Goal: Task Accomplishment & Management: Complete application form

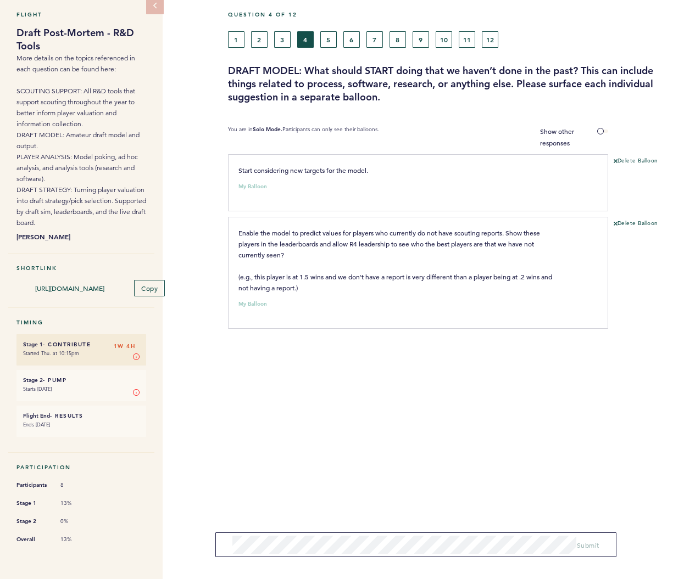
scroll to position [47, 0]
click at [237, 38] on button "1" at bounding box center [236, 39] width 16 height 16
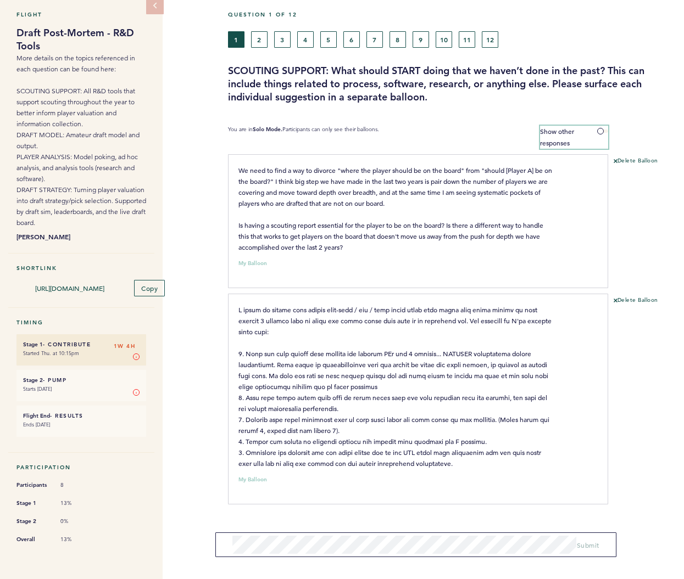
click at [604, 130] on span at bounding box center [602, 131] width 11 height 3
click at [0, 0] on input "Show other responses" at bounding box center [0, 0] width 0 height 0
click at [603, 130] on span at bounding box center [602, 131] width 11 height 3
click at [0, 0] on input "Hide other responses" at bounding box center [0, 0] width 0 height 0
click at [257, 40] on button "2" at bounding box center [259, 39] width 16 height 16
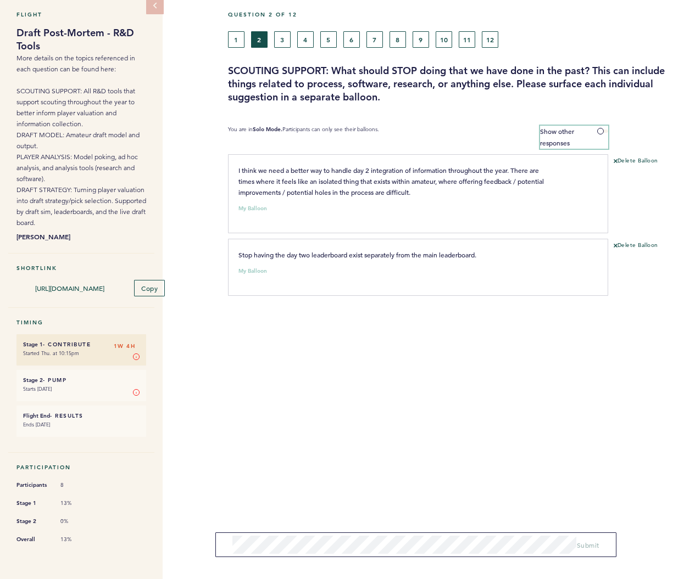
click at [604, 130] on span at bounding box center [602, 131] width 11 height 3
click at [0, 0] on input "Show other responses" at bounding box center [0, 0] width 0 height 0
click at [604, 130] on span at bounding box center [602, 131] width 11 height 3
click at [0, 0] on input "Hide other responses" at bounding box center [0, 0] width 0 height 0
click at [284, 36] on button "3" at bounding box center [282, 39] width 16 height 16
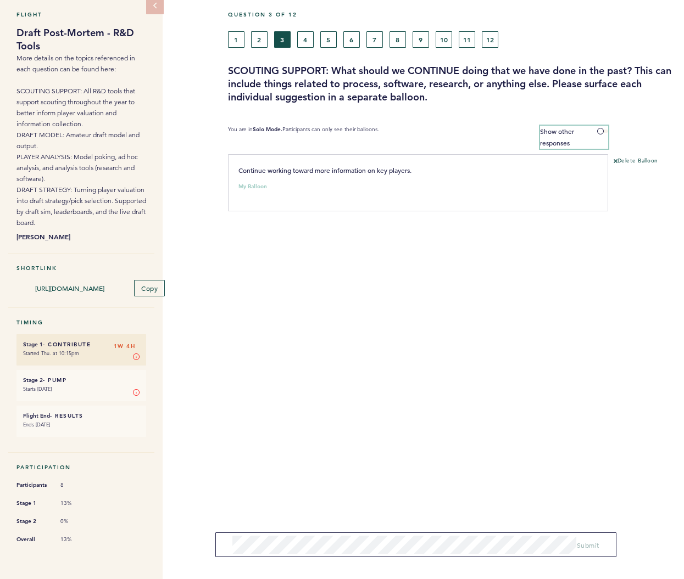
click at [600, 130] on span at bounding box center [602, 131] width 11 height 3
click at [0, 0] on input "Show other responses" at bounding box center [0, 0] width 0 height 0
click at [310, 38] on button "4" at bounding box center [305, 39] width 16 height 16
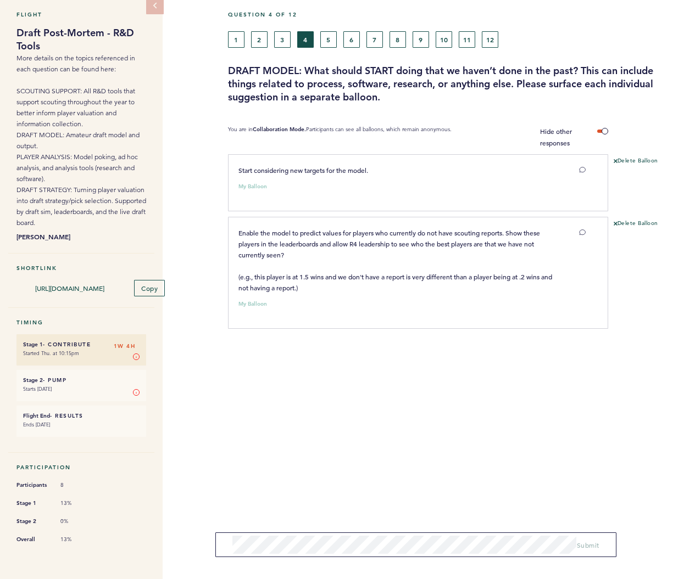
click at [330, 41] on button "5" at bounding box center [328, 39] width 16 height 16
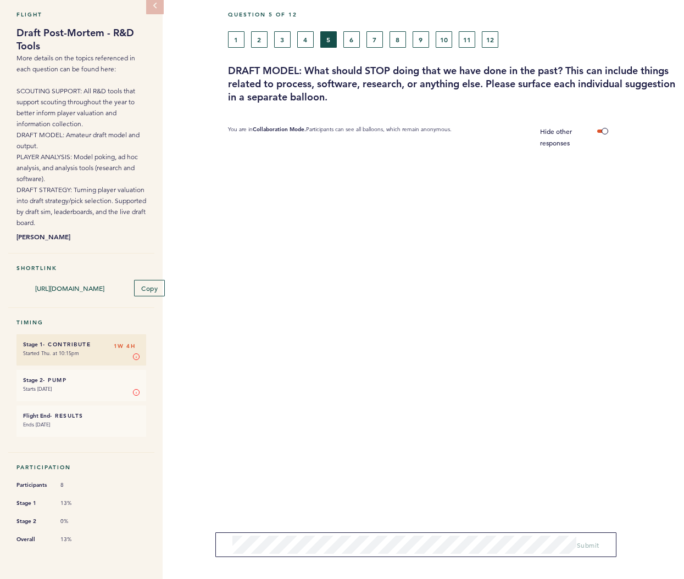
click at [349, 41] on button "6" at bounding box center [351, 39] width 16 height 16
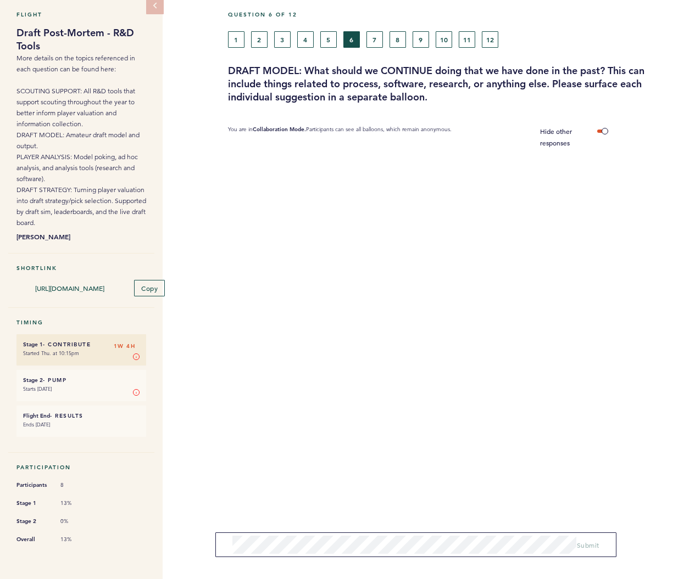
click at [383, 42] on div "1 2 3 4 5 6 7 8 9 10 11 12" at bounding box center [394, 39] width 332 height 16
click at [377, 41] on button "7" at bounding box center [374, 39] width 16 height 16
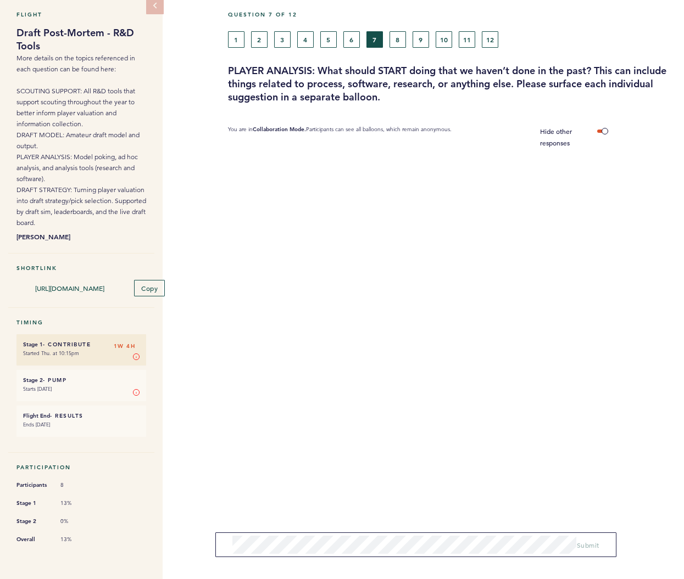
click at [405, 41] on button "8" at bounding box center [397, 39] width 16 height 16
click at [417, 41] on button "9" at bounding box center [420, 39] width 16 height 16
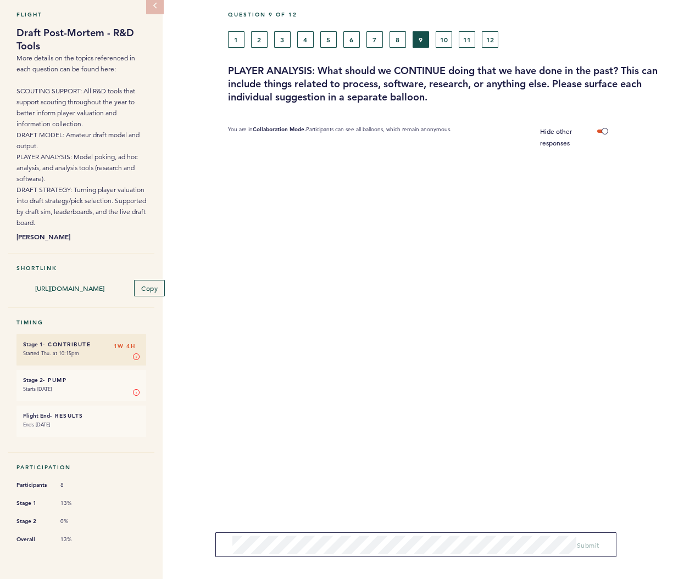
click at [445, 41] on button "10" at bounding box center [444, 39] width 16 height 16
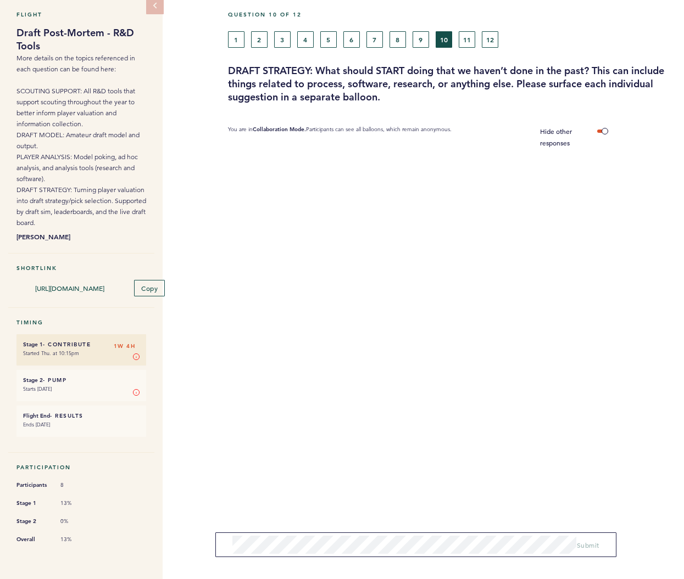
drag, startPoint x: 464, startPoint y: 41, endPoint x: 477, endPoint y: 40, distance: 13.2
click at [464, 41] on button "11" at bounding box center [467, 39] width 16 height 16
click at [493, 40] on button "12" at bounding box center [490, 39] width 16 height 16
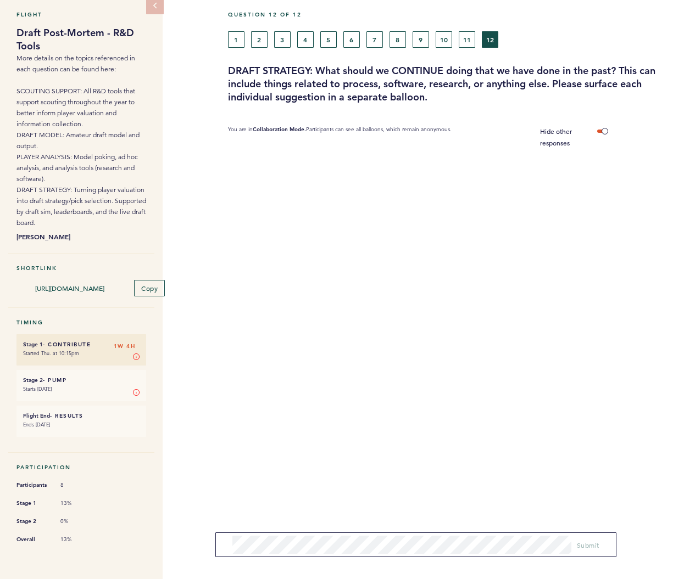
click at [444, 37] on button "10" at bounding box center [444, 39] width 16 height 16
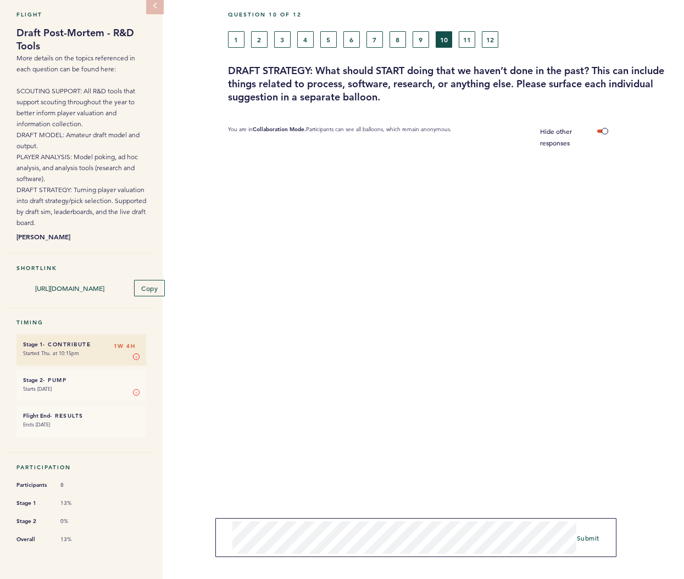
click at [594, 539] on span "Submit" at bounding box center [588, 538] width 23 height 9
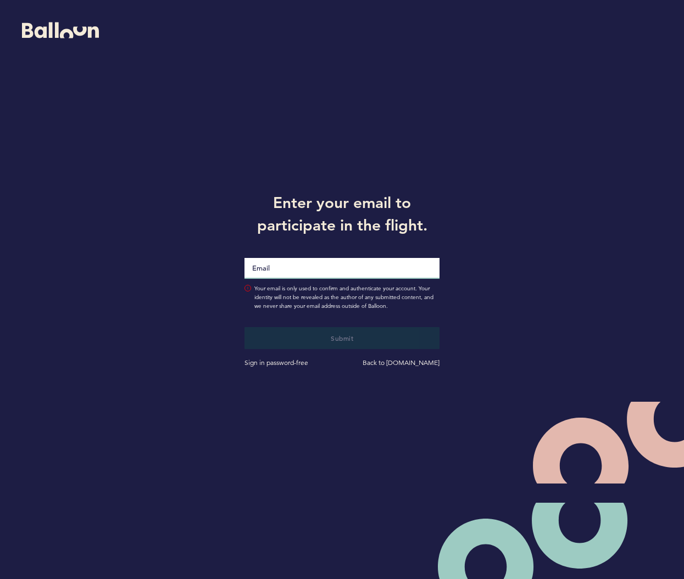
click at [391, 273] on input "Email" at bounding box center [341, 268] width 195 height 21
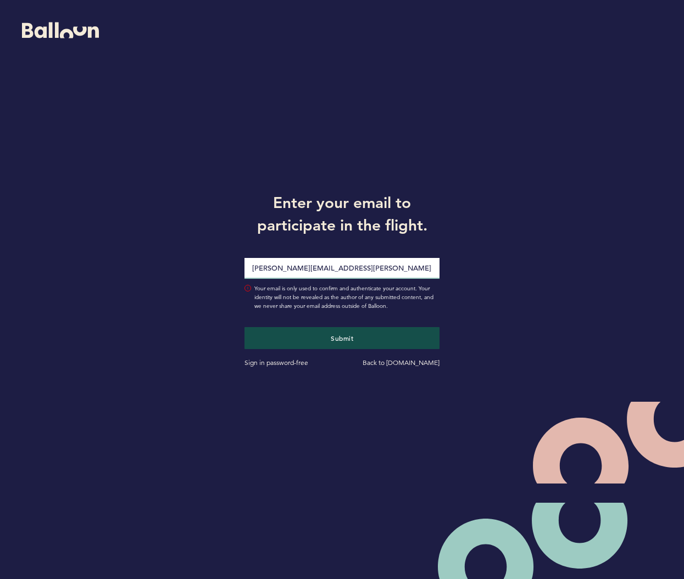
type input "Joseph.Douglas@Pirates.com"
click at [342, 338] on button "Submit" at bounding box center [341, 338] width 195 height 22
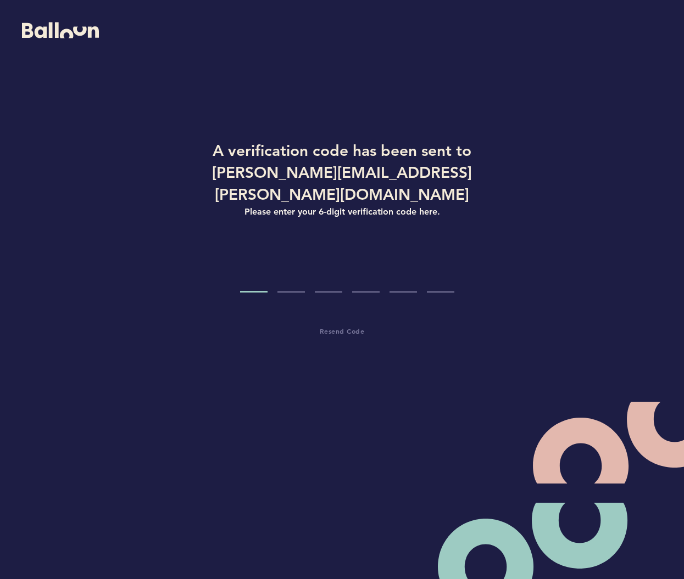
click at [252, 259] on input "Code digit 1" at bounding box center [253, 272] width 27 height 41
type input "2"
type input "3"
type input "1"
type input "4"
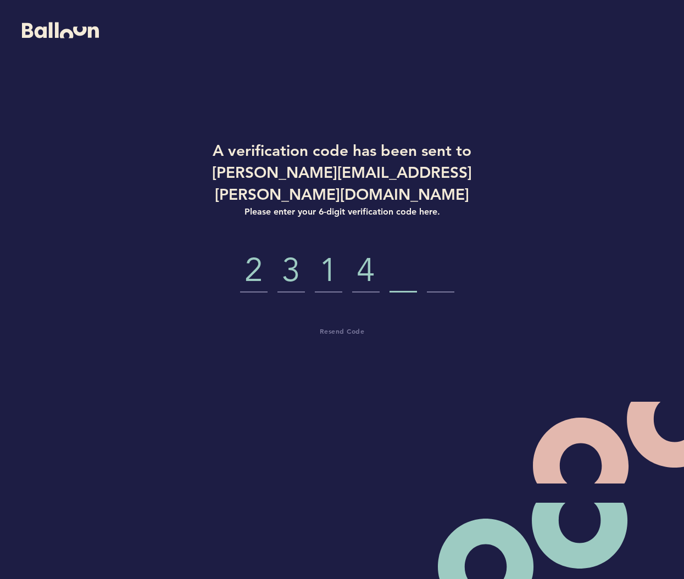
type input "2"
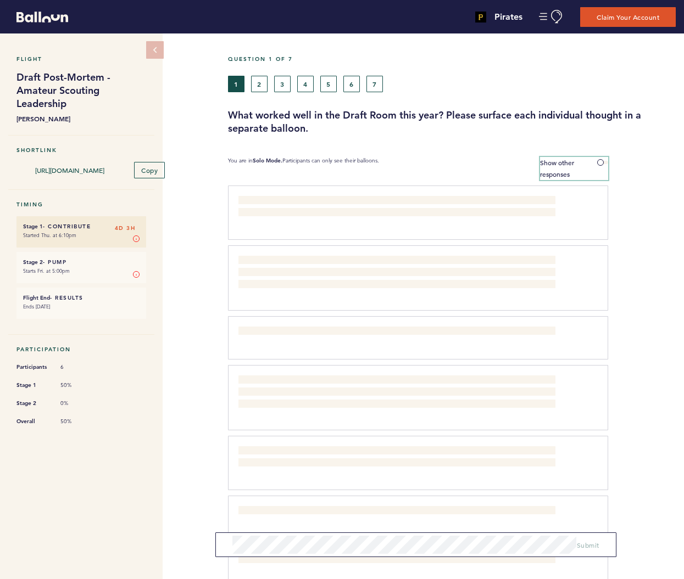
click at [574, 160] on span "Show other responses" at bounding box center [557, 168] width 34 height 20
click at [0, 0] on input "Show other responses" at bounding box center [0, 0] width 0 height 0
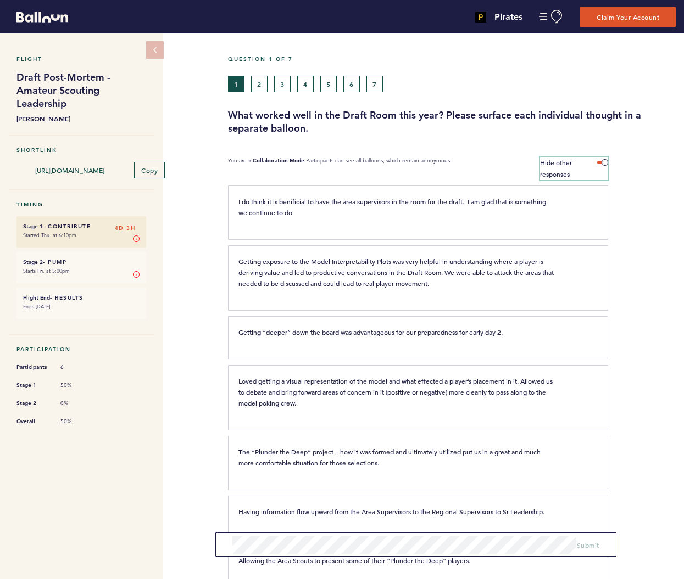
click at [603, 160] on label "Hide other responses" at bounding box center [574, 168] width 68 height 23
click at [0, 0] on input "Hide other responses" at bounding box center [0, 0] width 0 height 0
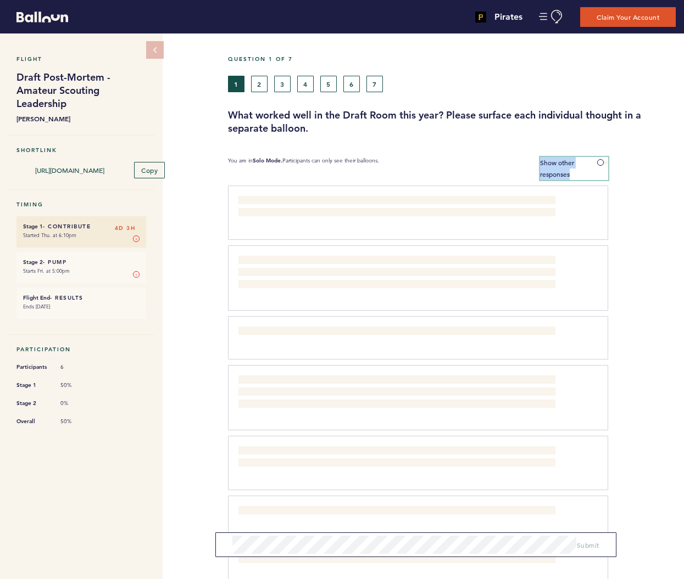
click at [574, 160] on span "Show other responses" at bounding box center [557, 168] width 34 height 20
click at [0, 0] on input "Show other responses" at bounding box center [0, 0] width 0 height 0
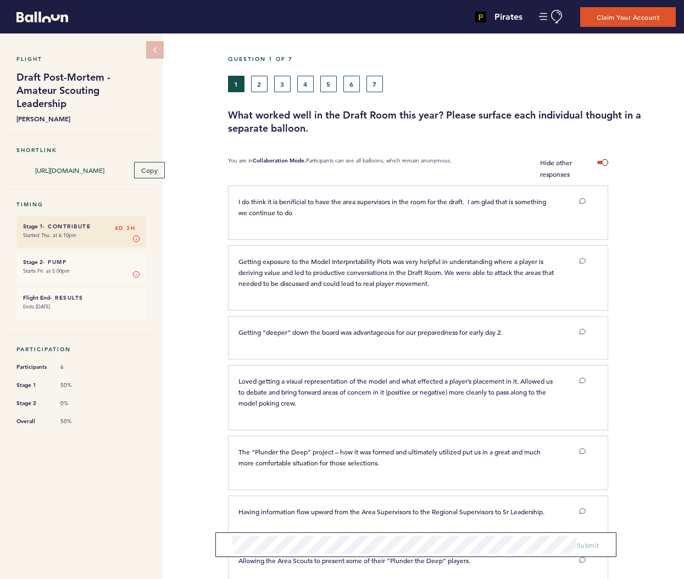
click at [263, 82] on button "2" at bounding box center [259, 84] width 16 height 16
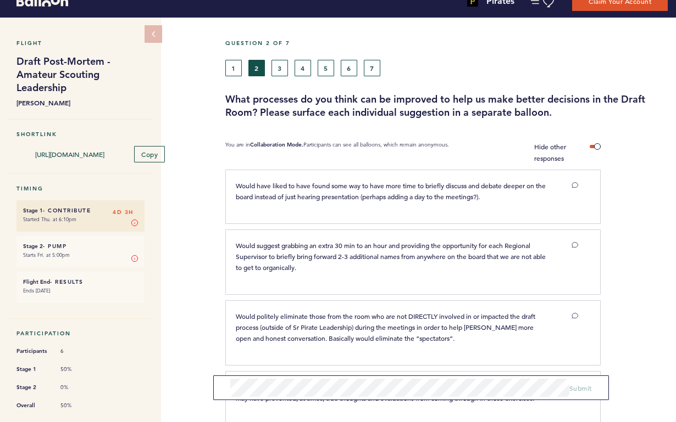
scroll to position [20, 0]
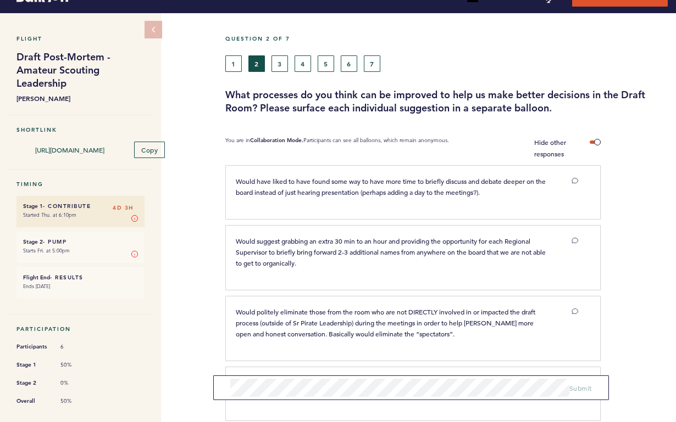
click at [280, 63] on button "3" at bounding box center [279, 63] width 16 height 16
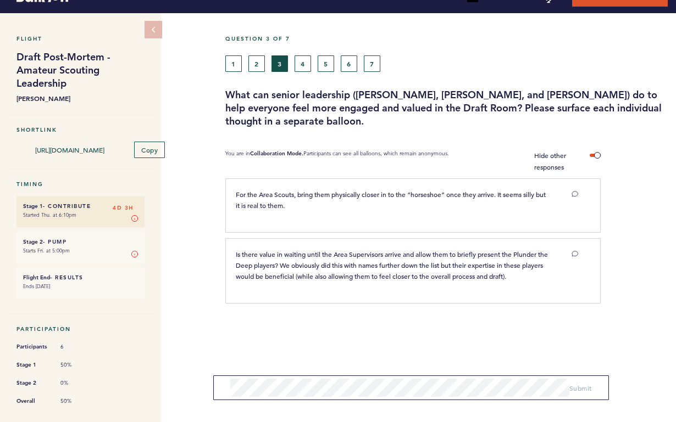
click at [303, 63] on button "4" at bounding box center [302, 63] width 16 height 16
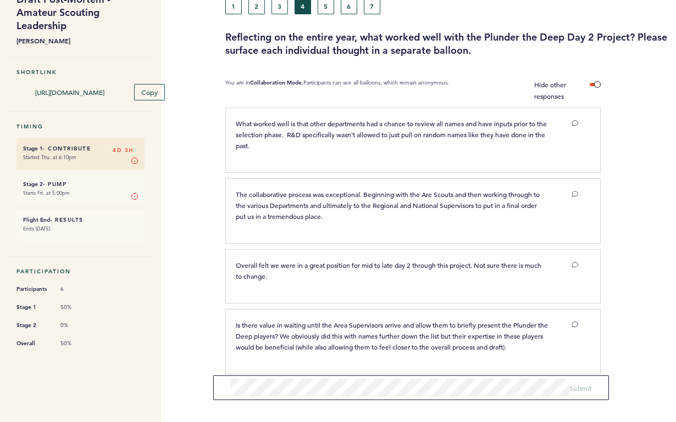
click at [326, 10] on button "5" at bounding box center [325, 6] width 16 height 16
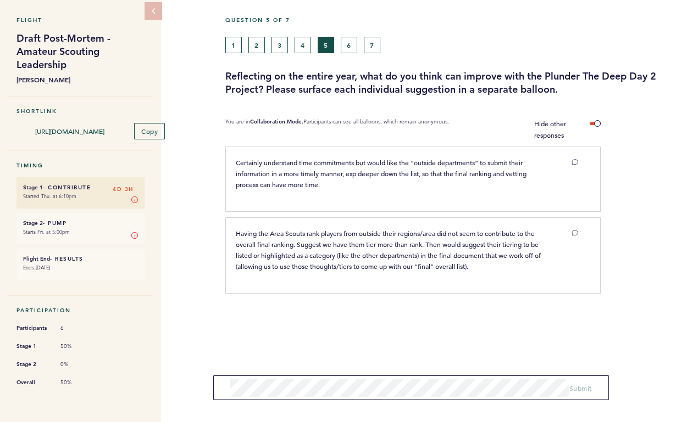
scroll to position [41, 0]
click at [354, 41] on button "6" at bounding box center [349, 45] width 16 height 16
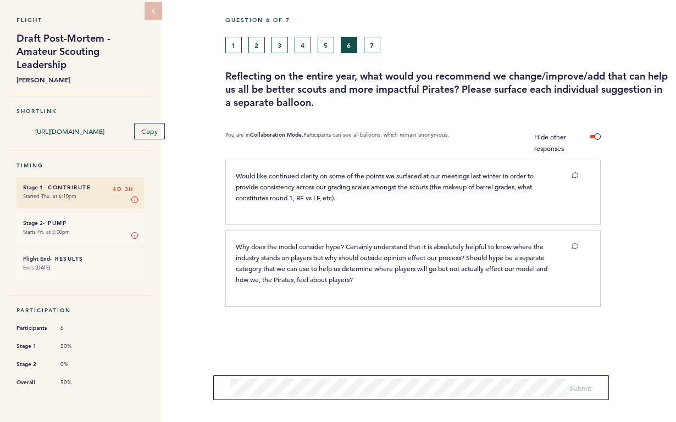
click at [370, 42] on button "7" at bounding box center [372, 45] width 16 height 16
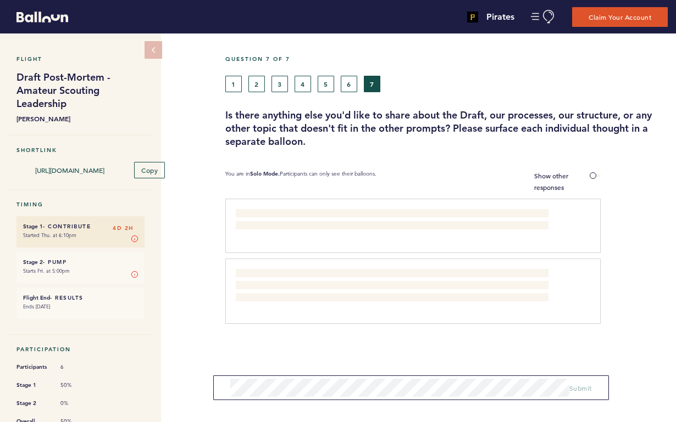
click at [233, 89] on button "1" at bounding box center [233, 84] width 16 height 16
